Goal: Task Accomplishment & Management: Manage account settings

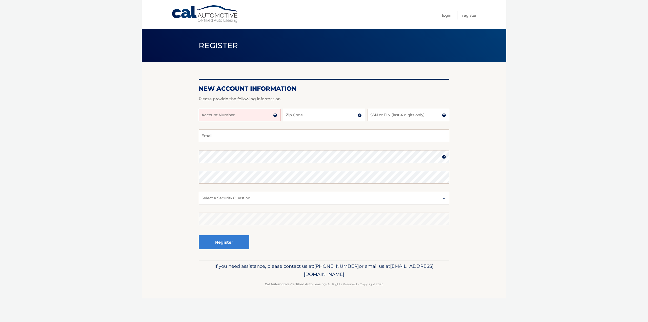
click at [236, 113] on input "Account Number" at bounding box center [240, 115] width 82 height 13
type input "44455987497"
click at [308, 113] on input "Zip Code" at bounding box center [324, 115] width 82 height 13
type input "07604"
click at [390, 115] on input "SSN or EIN (last 4 digits only)" at bounding box center [409, 115] width 82 height 13
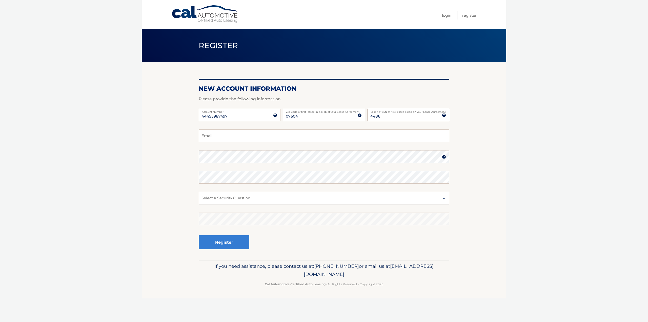
type input "4486"
click at [220, 136] on input "Email" at bounding box center [324, 135] width 251 height 13
click at [199, 235] on button "Register" at bounding box center [224, 242] width 51 height 14
type input "rfermi2@gmail.com"
click at [205, 196] on select "Select a Security Question What was the name of your elementary school? What is…" at bounding box center [324, 198] width 251 height 13
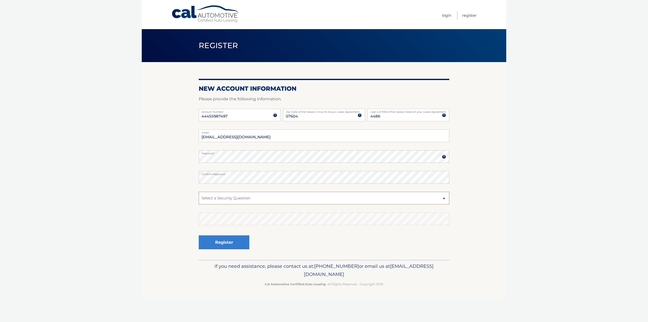
select select "2"
click at [199, 192] on select "Select a Security Question What was the name of your elementary school? What is…" at bounding box center [324, 198] width 251 height 13
click at [241, 244] on button "Register" at bounding box center [224, 242] width 51 height 14
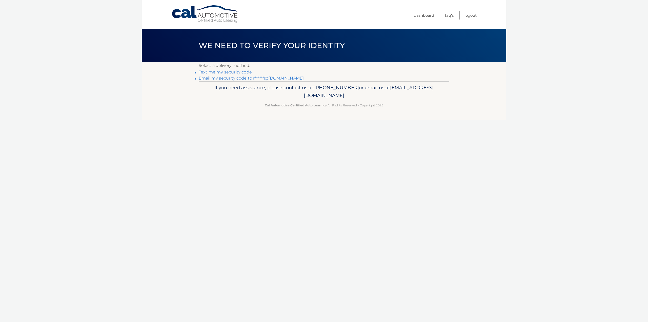
click at [210, 73] on link "Text me my security code" at bounding box center [225, 72] width 53 height 5
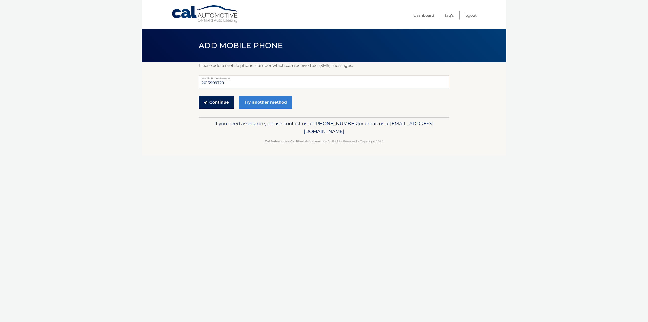
click at [219, 103] on button "Continue" at bounding box center [216, 102] width 35 height 13
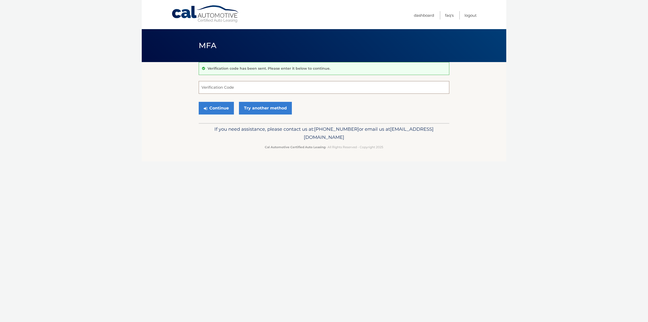
click at [214, 88] on input "Verification Code" at bounding box center [324, 87] width 251 height 13
type input "588511"
click at [199, 102] on button "Continue" at bounding box center [216, 108] width 35 height 13
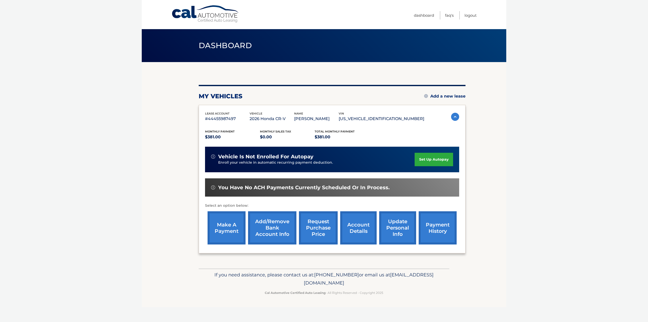
click at [432, 155] on link "set up autopay" at bounding box center [434, 159] width 39 height 13
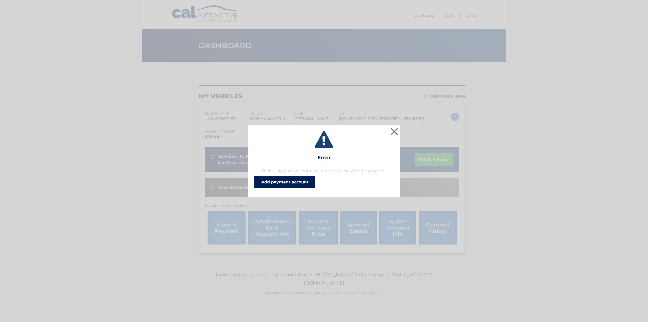
click at [300, 177] on link "Add payment account" at bounding box center [285, 182] width 61 height 12
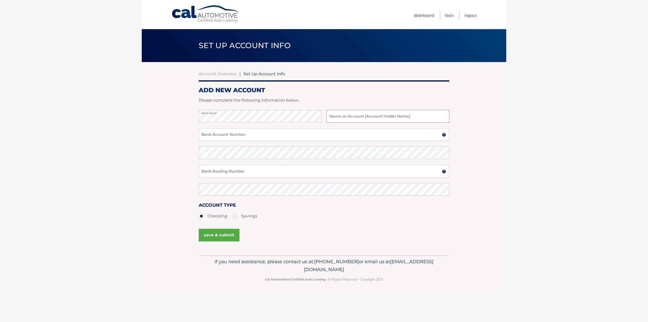
click at [349, 118] on input "text" at bounding box center [388, 116] width 123 height 13
type input "Rodolfo Fermin"
click at [215, 133] on input "Bank Account Number" at bounding box center [324, 134] width 251 height 13
type input "2902505543"
click at [224, 173] on input "Bank Routing Number" at bounding box center [324, 171] width 251 height 13
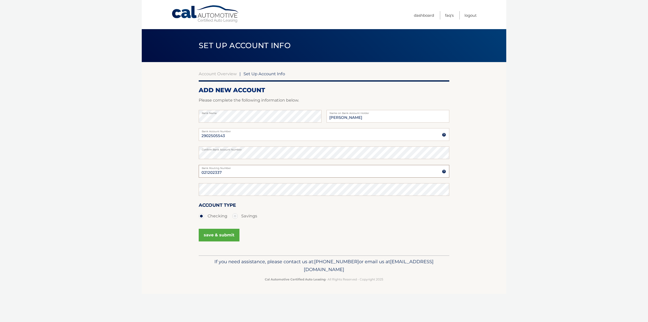
type input "021202337"
click at [217, 236] on button "save & submit" at bounding box center [219, 235] width 41 height 13
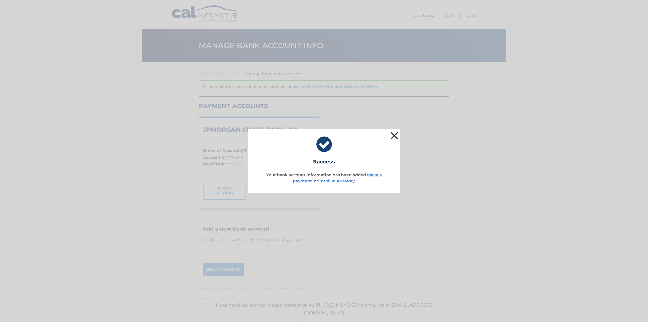
click at [396, 133] on button "×" at bounding box center [395, 135] width 10 height 10
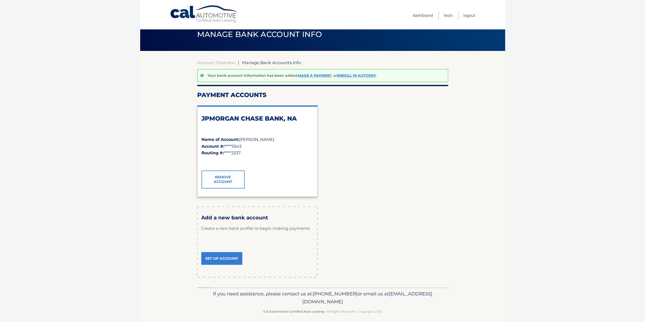
scroll to position [15, 0]
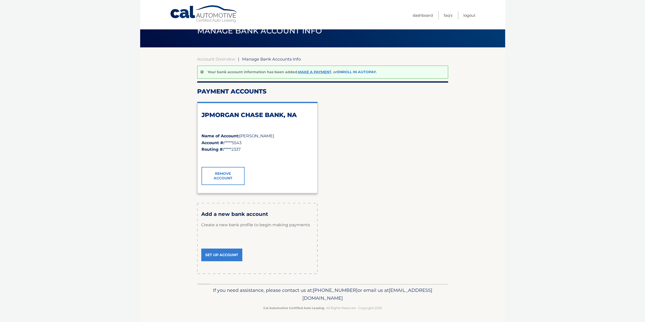
click at [366, 71] on link "Enroll In AutoPay" at bounding box center [356, 72] width 39 height 5
click at [318, 74] on link "Make a payment" at bounding box center [314, 72] width 33 height 5
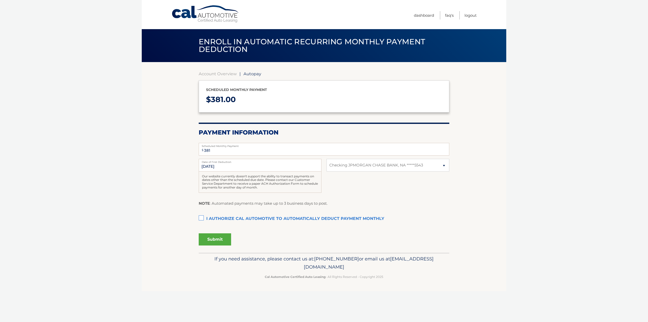
select select "MzQ1NmJhMDktODM4ZC00MmI4LThkMTUtM2M0N2IwNTFlMDY5"
click at [225, 166] on input "[DATE]" at bounding box center [260, 165] width 123 height 13
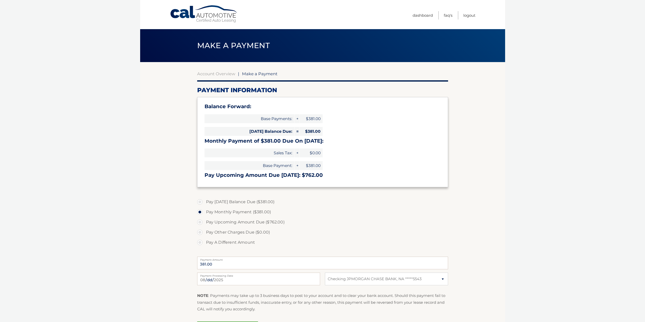
select select "MzQ1NmJhMDktODM4ZC00MmI4LThkMTUtM2M0N2IwNTFlMDY5"
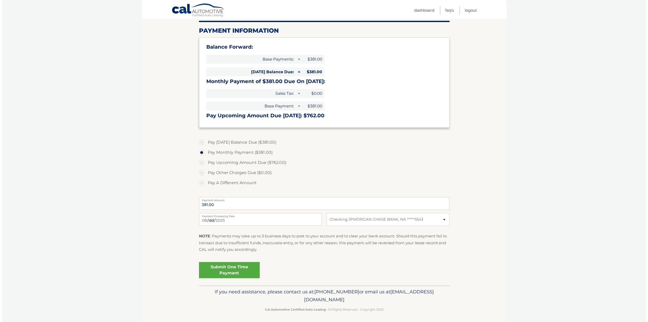
scroll to position [61, 0]
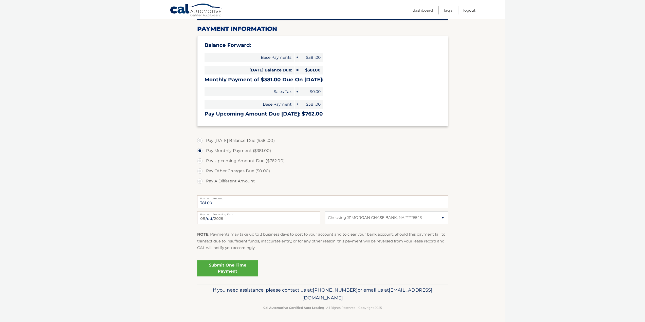
click at [232, 270] on link "Submit One Time Payment" at bounding box center [227, 268] width 61 height 16
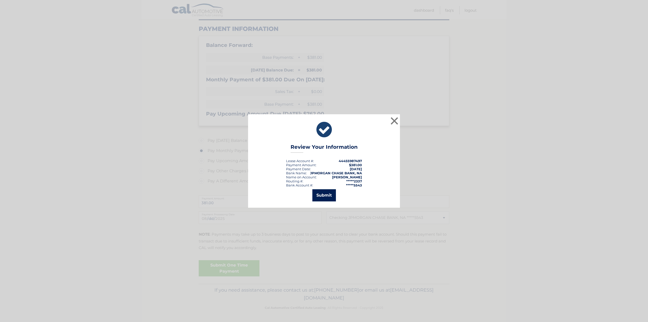
drag, startPoint x: 313, startPoint y: 197, endPoint x: 315, endPoint y: 194, distance: 3.7
click at [319, 197] on button "Submit" at bounding box center [325, 195] width 24 height 12
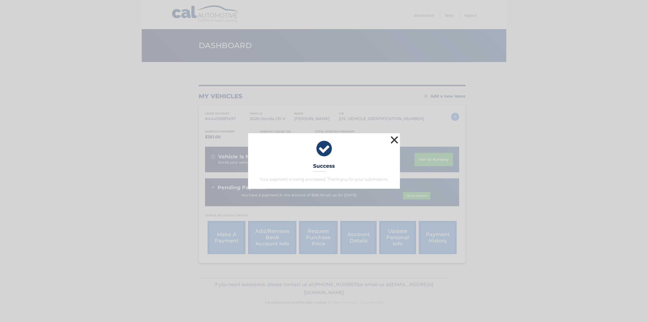
click at [395, 137] on button "×" at bounding box center [395, 140] width 10 height 10
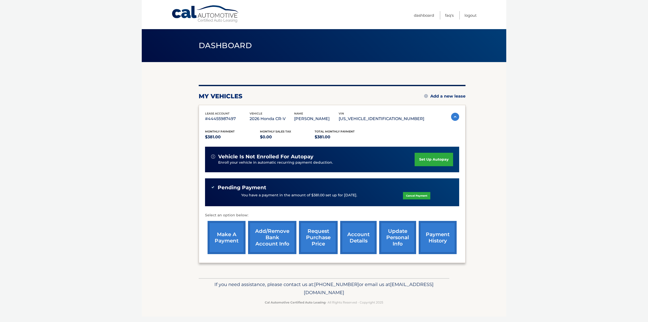
click at [440, 159] on link "set up autopay" at bounding box center [434, 159] width 39 height 13
click at [439, 235] on link "payment history" at bounding box center [438, 237] width 38 height 33
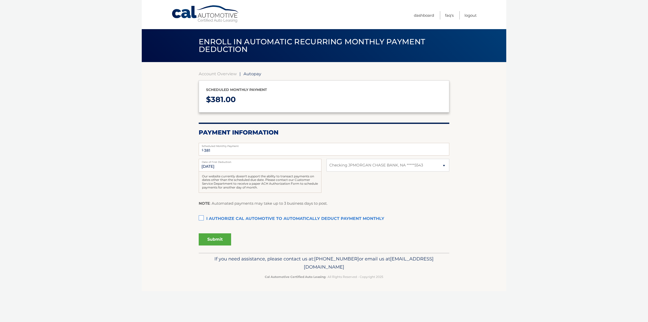
select select "MzQ1NmJhMDktODM4ZC00MmI4LThkMTUtM2M0N2IwNTFlMDY5"
click at [205, 217] on label "I authorize cal automotive to automatically deduct payment monthly This checkbo…" at bounding box center [324, 219] width 251 height 10
click at [0, 0] on input "I authorize cal automotive to automatically deduct payment monthly This checkbo…" at bounding box center [0, 0] width 0 height 0
click at [218, 241] on button "Submit" at bounding box center [215, 239] width 32 height 12
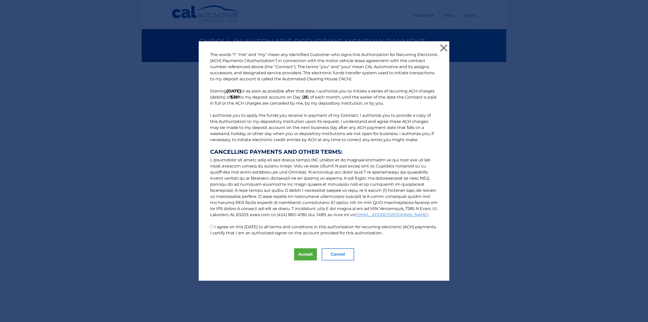
drag, startPoint x: 209, startPoint y: 227, endPoint x: 220, endPoint y: 237, distance: 14.7
click at [210, 227] on input "I agree on this 08/28/2025 to all terms and conditions in this authorization fo…" at bounding box center [211, 226] width 3 height 3
checkbox input "true"
click at [306, 251] on button "Accept" at bounding box center [305, 254] width 23 height 12
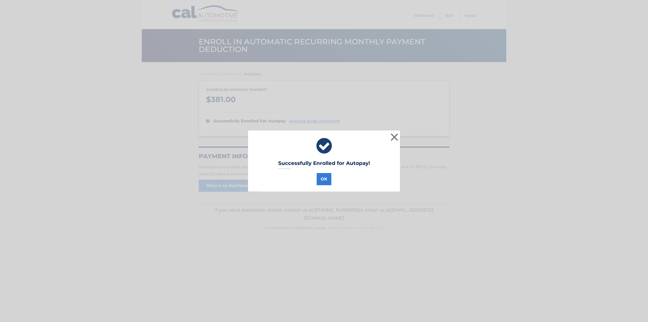
drag, startPoint x: 324, startPoint y: 169, endPoint x: 324, endPoint y: 177, distance: 7.9
click at [324, 169] on div "Successfully Enrolled for Autopay! OK ×" at bounding box center [324, 160] width 152 height 61
click at [324, 181] on button "OK" at bounding box center [324, 179] width 15 height 12
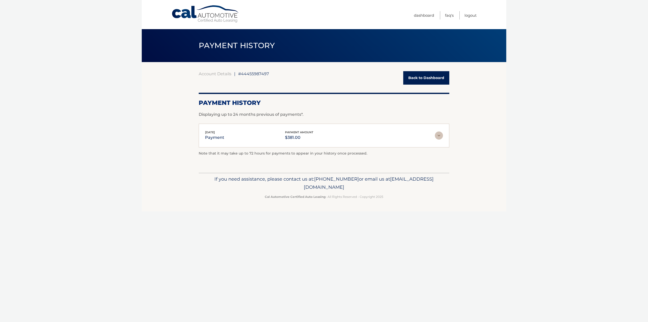
click at [370, 140] on div "[DATE] payment payment amount $381.00" at bounding box center [320, 135] width 230 height 11
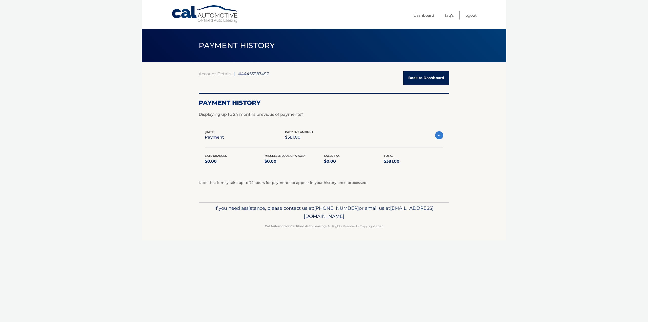
click at [441, 136] on img at bounding box center [439, 135] width 8 height 8
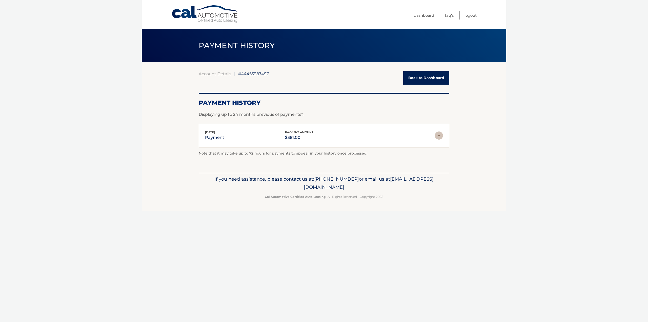
click at [236, 137] on div "[DATE] payment payment amount $381.00" at bounding box center [320, 135] width 230 height 11
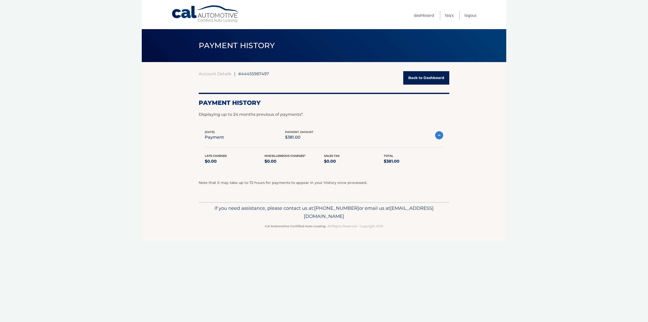
drag, startPoint x: 236, startPoint y: 137, endPoint x: 233, endPoint y: 142, distance: 5.0
drag, startPoint x: 233, startPoint y: 142, endPoint x: 217, endPoint y: 141, distance: 15.7
click at [217, 141] on div "[DATE] payment payment amount $381.00 Late Charges $0.00 Miscelleneous Charges*…" at bounding box center [324, 150] width 251 height 53
click at [420, 166] on div "Late Charges $0.00 Miscelleneous Charges* $0.00 Sales Tax $0.00 Total $381.00" at bounding box center [324, 161] width 239 height 17
drag, startPoint x: 442, startPoint y: 133, endPoint x: 436, endPoint y: 136, distance: 6.7
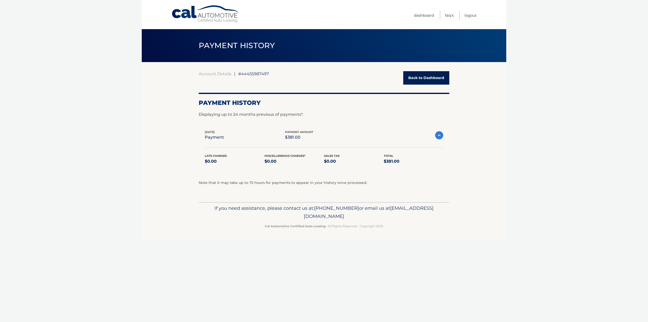
click at [441, 133] on img at bounding box center [439, 135] width 8 height 8
